Goal: Task Accomplishment & Management: Complete application form

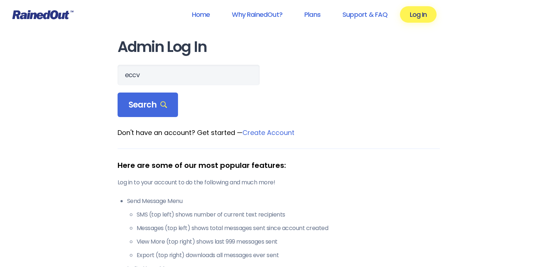
type input "eccv"
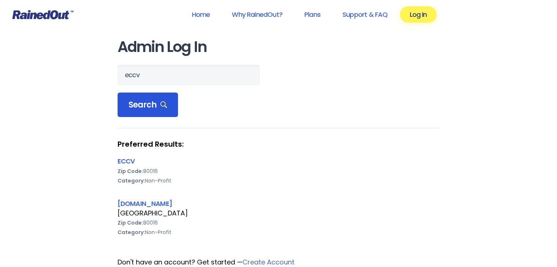
click at [158, 102] on span "Search" at bounding box center [147, 105] width 39 height 10
click at [123, 203] on link "[DOMAIN_NAME]" at bounding box center [145, 203] width 55 height 9
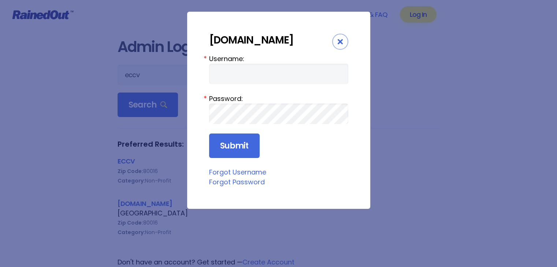
drag, startPoint x: 123, startPoint y: 203, endPoint x: 229, endPoint y: 72, distance: 168.4
click at [229, 72] on div "[DOMAIN_NAME] Username: * Password: * Submit Forgot Username Forgot Password" at bounding box center [278, 133] width 557 height 267
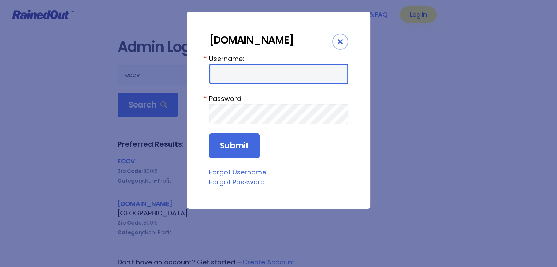
click at [229, 72] on input "Username:" at bounding box center [278, 74] width 139 height 21
type input "[EMAIL_ADDRESS][DOMAIN_NAME]"
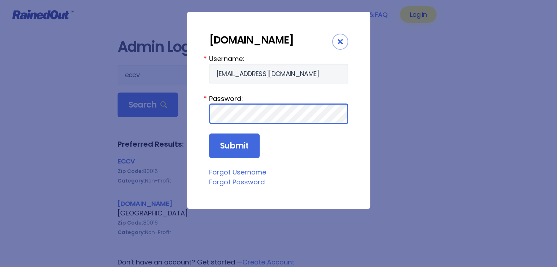
click at [209, 134] on input "Submit" at bounding box center [234, 146] width 51 height 25
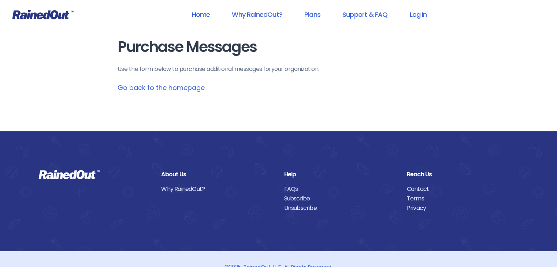
click at [437, 10] on div "Home Why RainedOut? Plans Support & FAQ Log In" at bounding box center [308, 15] width 257 height 10
click at [429, 16] on link "Log In" at bounding box center [418, 14] width 36 height 16
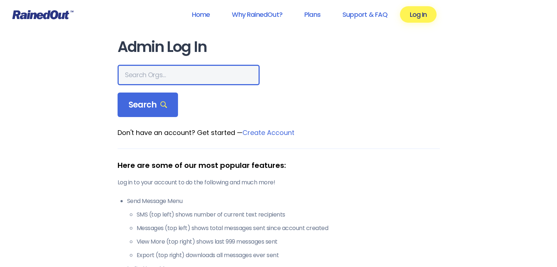
click at [155, 69] on input "text" at bounding box center [189, 75] width 142 height 21
type input "eccv"
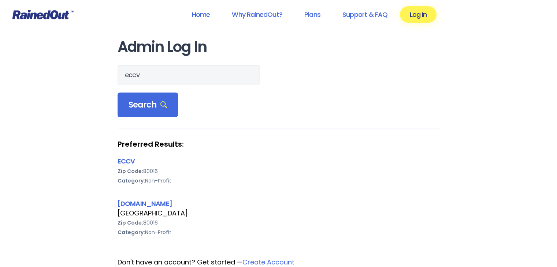
click at [136, 209] on div "[GEOGRAPHIC_DATA]" at bounding box center [279, 214] width 322 height 10
click at [136, 206] on link "[DOMAIN_NAME]" at bounding box center [145, 203] width 55 height 9
